Goal: Task Accomplishment & Management: Complete application form

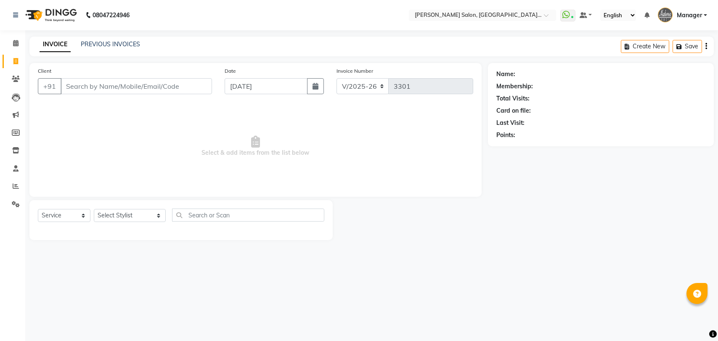
select select "5893"
select select "service"
click at [124, 212] on select "Select Stylist Anil Pedicurist [PERSON_NAME] [DEMOGRAPHIC_DATA] stylist [PERSON…" at bounding box center [130, 215] width 72 height 13
select select "76381"
click at [94, 209] on select "Select Stylist Anil Pedicurist [PERSON_NAME] [DEMOGRAPHIC_DATA] stylist [PERSON…" at bounding box center [130, 215] width 72 height 13
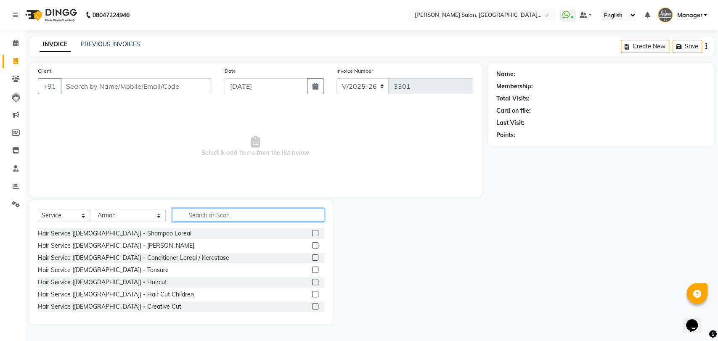
click at [271, 218] on input "text" at bounding box center [248, 215] width 153 height 13
click at [312, 281] on label at bounding box center [315, 282] width 6 height 6
click at [312, 281] on input "checkbox" at bounding box center [314, 282] width 5 height 5
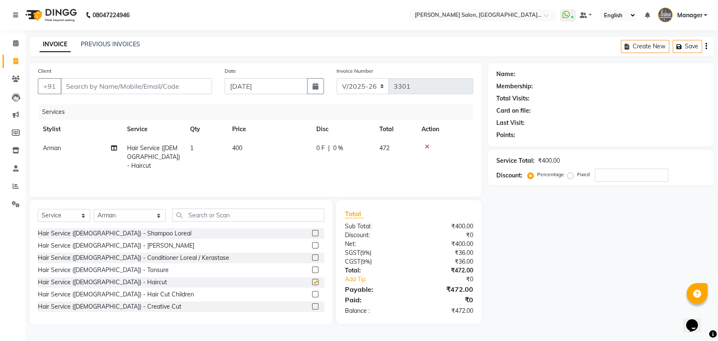
click at [312, 281] on label at bounding box center [315, 282] width 6 height 6
click at [312, 281] on input "checkbox" at bounding box center [314, 282] width 5 height 5
checkbox input "false"
click at [131, 85] on input "Client" at bounding box center [136, 86] width 151 height 16
click at [275, 218] on input "text" at bounding box center [248, 215] width 153 height 13
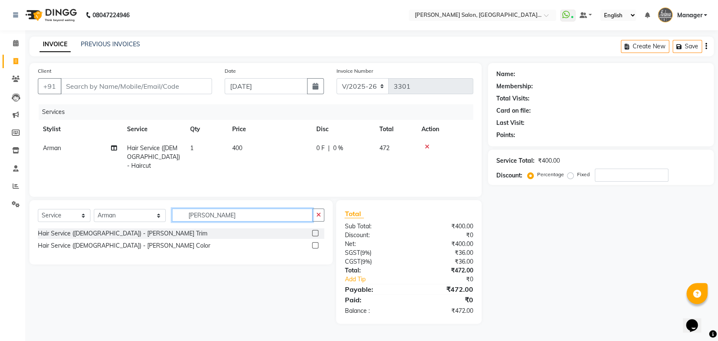
type input "[PERSON_NAME]"
click at [315, 235] on label at bounding box center [315, 233] width 6 height 6
click at [315, 235] on input "checkbox" at bounding box center [314, 233] width 5 height 5
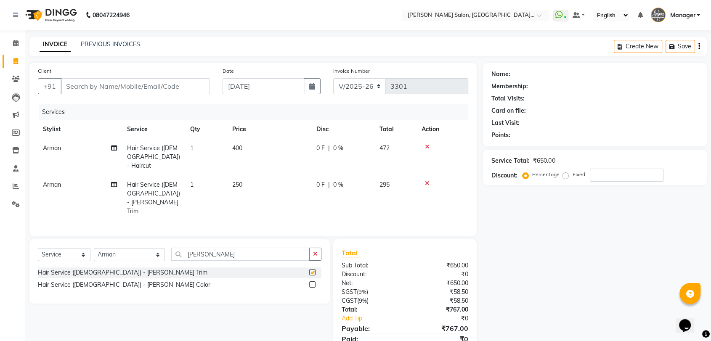
checkbox input "false"
click at [313, 251] on icon "button" at bounding box center [315, 254] width 5 height 6
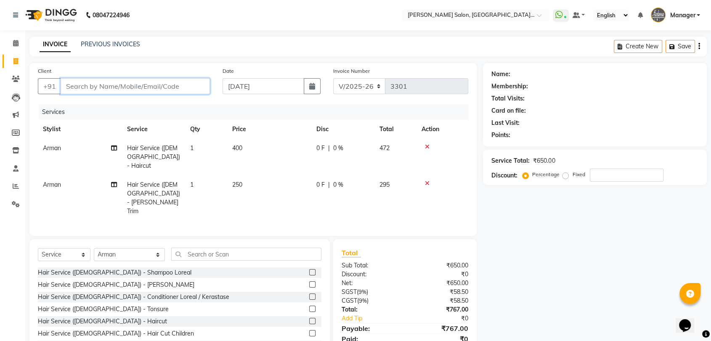
click at [179, 87] on input "Client" at bounding box center [135, 86] width 149 height 16
type input "9"
type input "0"
type input "9050444320"
click at [190, 86] on span "Add Client" at bounding box center [188, 86] width 33 height 8
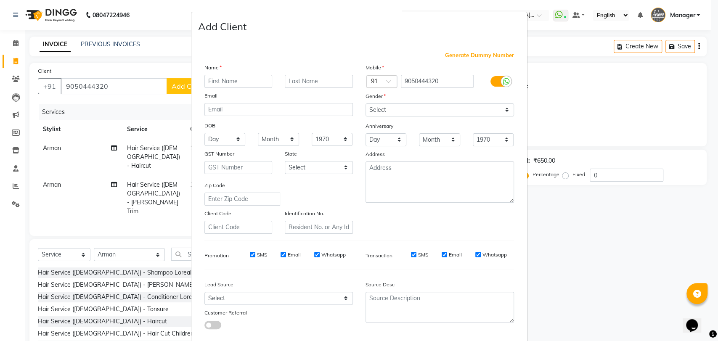
click at [213, 82] on input "text" at bounding box center [238, 81] width 68 height 13
type input "[PERSON_NAME]"
click at [385, 108] on select "Select [DEMOGRAPHIC_DATA] [DEMOGRAPHIC_DATA] Other Prefer Not To Say" at bounding box center [440, 109] width 149 height 13
select select "[DEMOGRAPHIC_DATA]"
click at [366, 103] on select "Select [DEMOGRAPHIC_DATA] [DEMOGRAPHIC_DATA] Other Prefer Not To Say" at bounding box center [440, 109] width 149 height 13
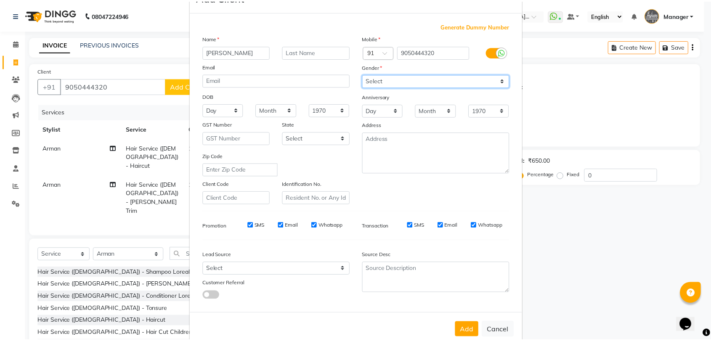
scroll to position [45, 0]
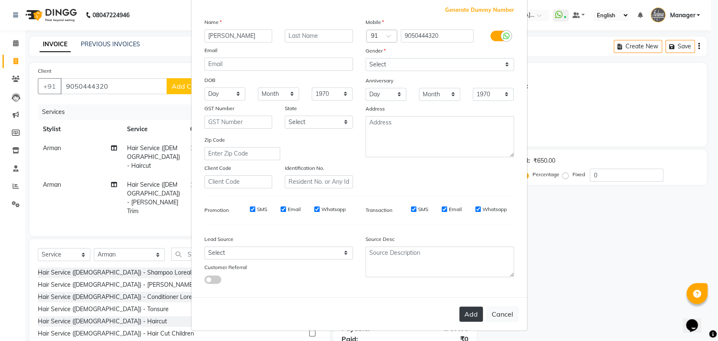
click at [467, 310] on button "Add" at bounding box center [471, 314] width 24 height 15
select select
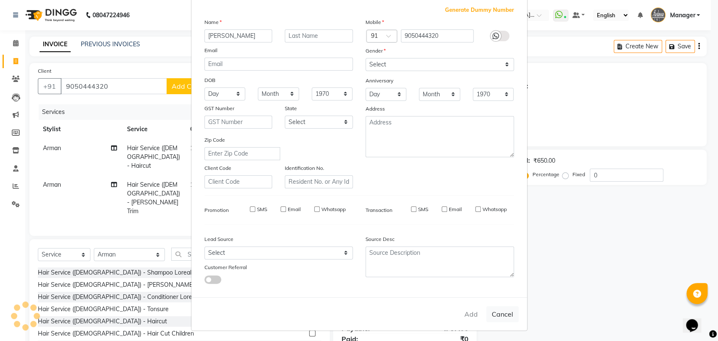
select select
checkbox input "false"
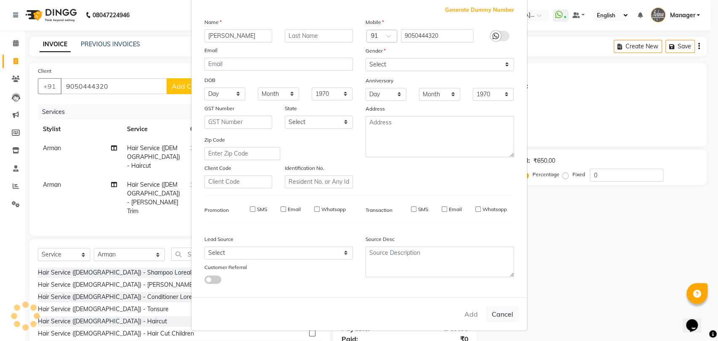
checkbox input "false"
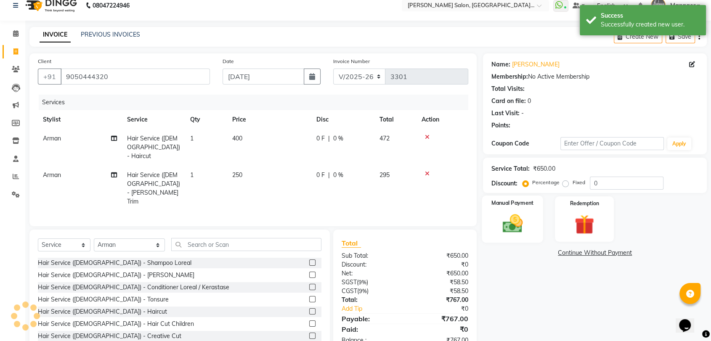
scroll to position [15, 0]
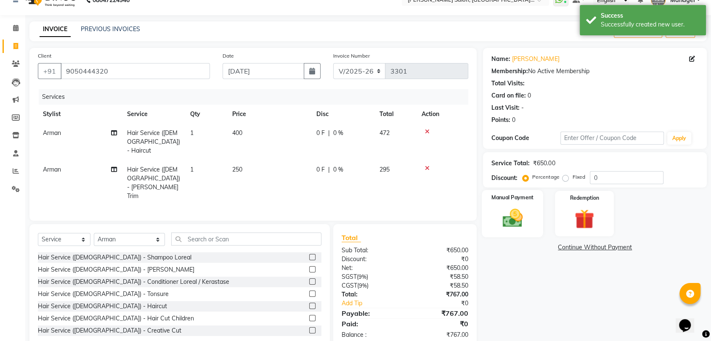
click at [515, 219] on img at bounding box center [512, 219] width 33 height 24
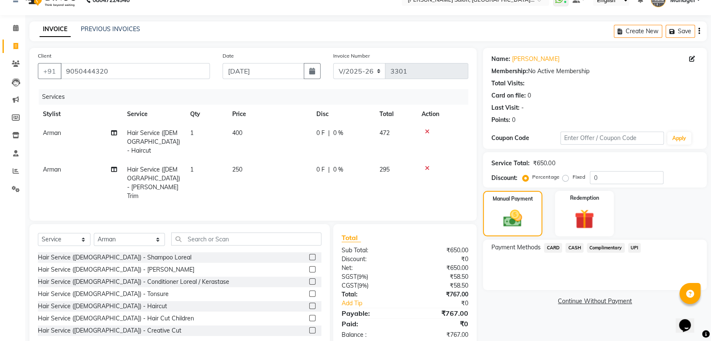
click at [633, 246] on span "UPI" at bounding box center [634, 248] width 13 height 10
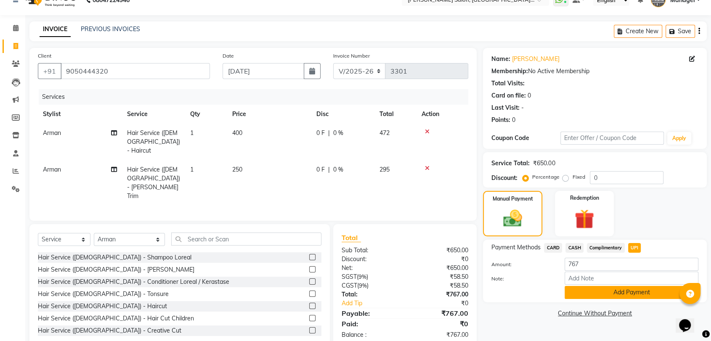
click at [645, 289] on button "Add Payment" at bounding box center [632, 292] width 134 height 13
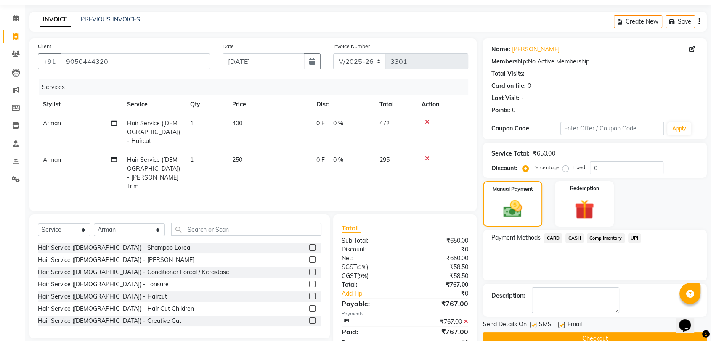
scroll to position [41, 0]
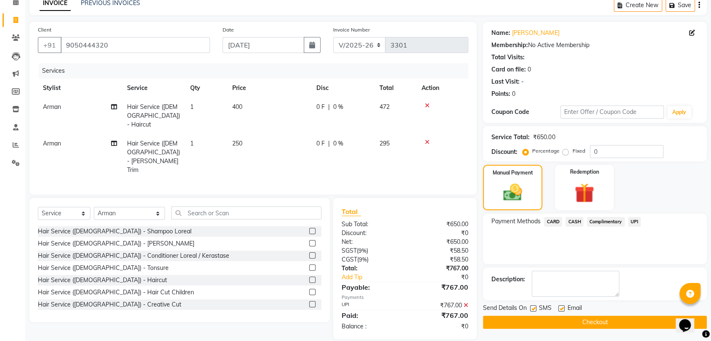
click at [641, 320] on button "Checkout" at bounding box center [595, 322] width 224 height 13
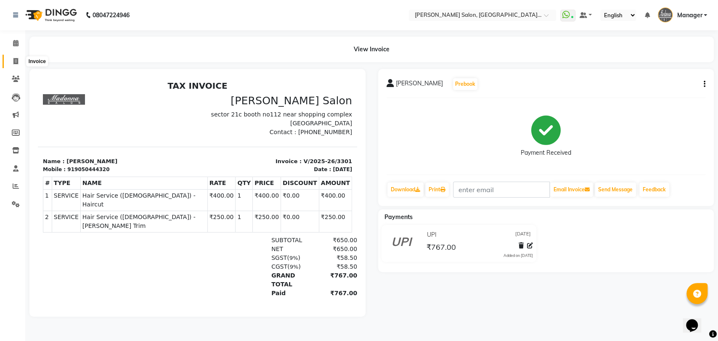
click at [18, 61] on icon at bounding box center [15, 61] width 5 height 6
select select "service"
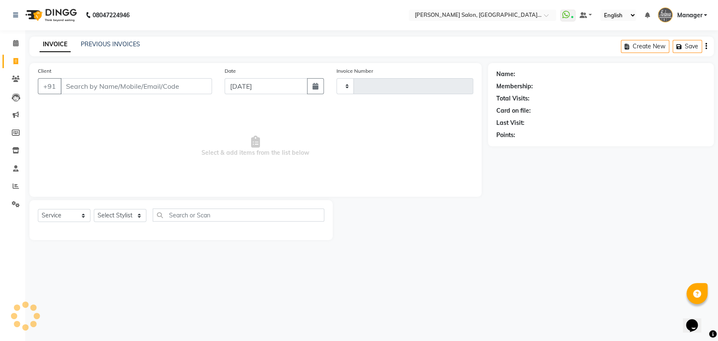
type input "3302"
select select "5893"
click at [112, 46] on link "PREVIOUS INVOICES" at bounding box center [110, 44] width 59 height 8
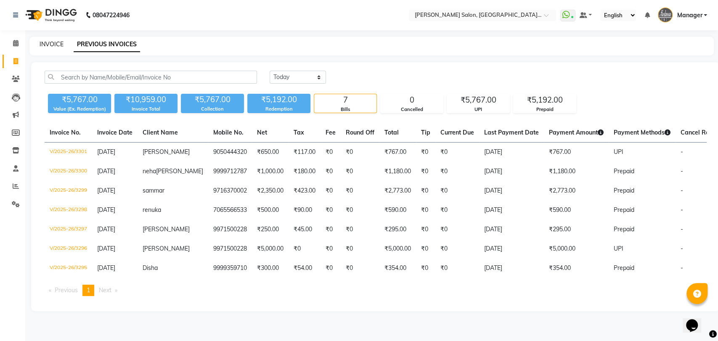
click at [52, 47] on link "INVOICE" at bounding box center [52, 44] width 24 height 8
select select "service"
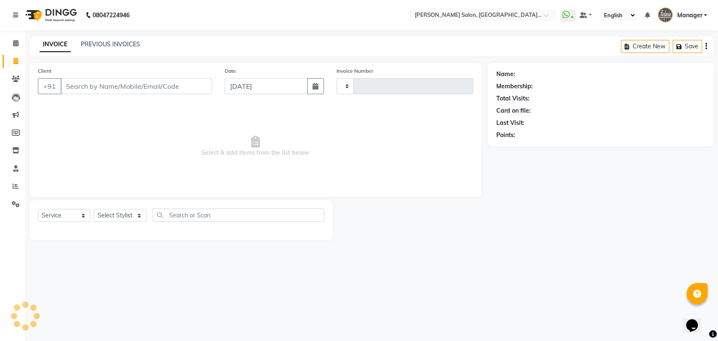
type input "3302"
select select "5893"
